Goal: Transaction & Acquisition: Purchase product/service

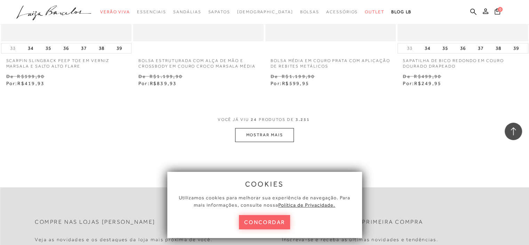
scroll to position [1461, 0]
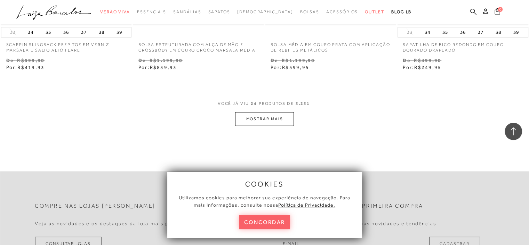
click at [271, 116] on button "MOSTRAR MAIS" at bounding box center [264, 119] width 58 height 14
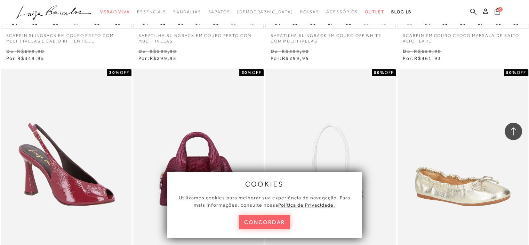
scroll to position [1113, 0]
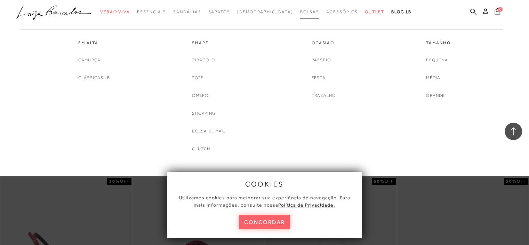
click at [300, 14] on span "Bolsas" at bounding box center [309, 11] width 19 height 5
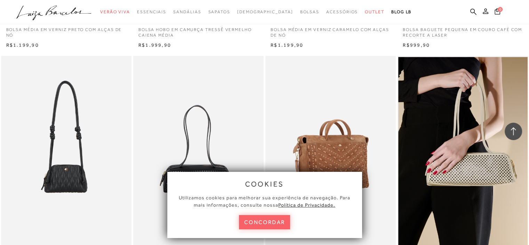
scroll to position [870, 0]
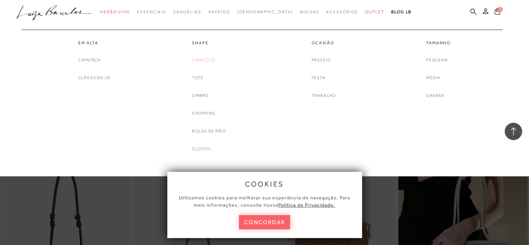
click at [206, 59] on link "Tiracolo" at bounding box center [203, 59] width 23 height 7
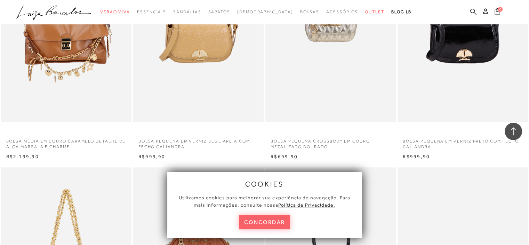
scroll to position [939, 0]
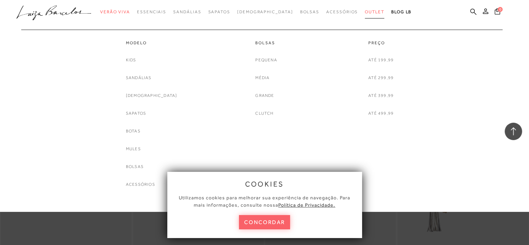
click at [365, 8] on link "Outlet" at bounding box center [374, 12] width 19 height 13
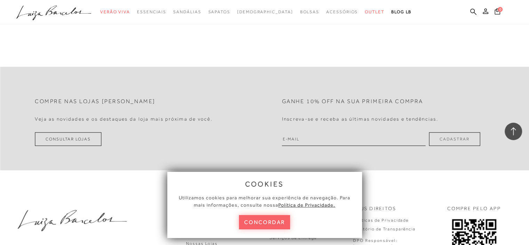
scroll to position [1531, 0]
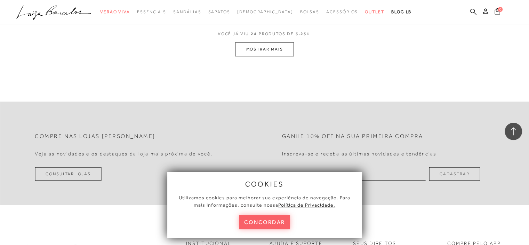
click at [268, 53] on button "MOSTRAR MAIS" at bounding box center [264, 49] width 58 height 14
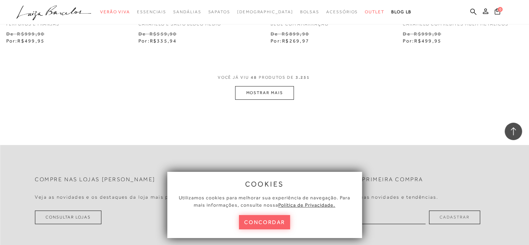
scroll to position [3027, 0]
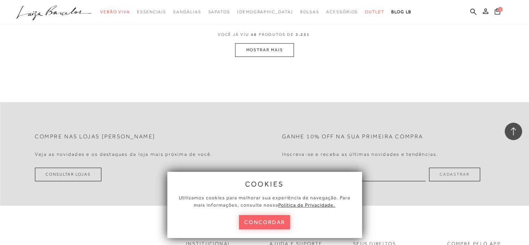
click at [269, 50] on button "MOSTRAR MAIS" at bounding box center [264, 50] width 58 height 14
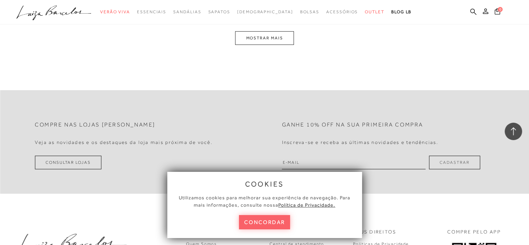
scroll to position [4528, 0]
